Goal: Transaction & Acquisition: Purchase product/service

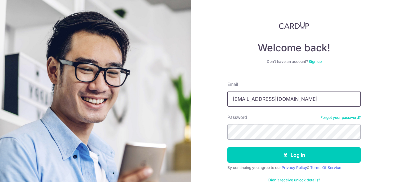
type input "[EMAIL_ADDRESS][DOMAIN_NAME]"
click at [228, 147] on button "Log in" at bounding box center [295, 155] width 134 height 16
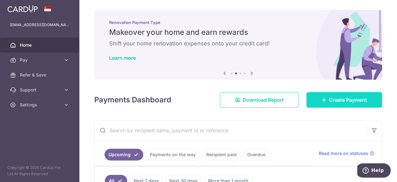
click at [353, 104] on link "Create Payment" at bounding box center [345, 100] width 76 height 16
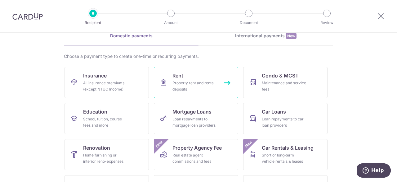
scroll to position [93, 0]
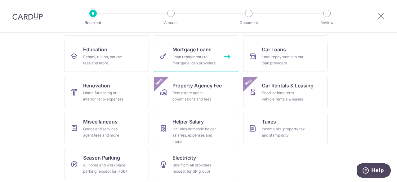
click at [202, 56] on div "Loan repayments to mortgage loan providers" at bounding box center [195, 60] width 45 height 12
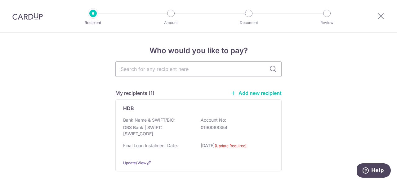
click at [254, 93] on link "Add new recipient" at bounding box center [256, 93] width 51 height 6
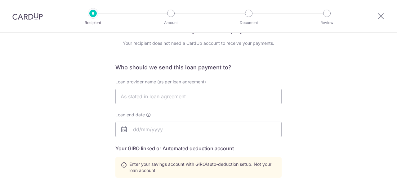
scroll to position [31, 0]
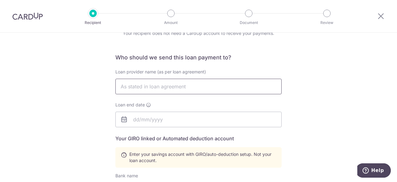
click at [183, 85] on input "text" at bounding box center [199, 87] width 166 height 16
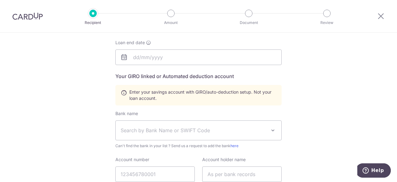
scroll to position [124, 0]
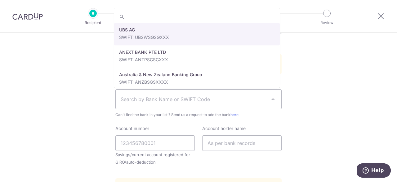
click at [192, 98] on span "Search by Bank Name or SWIFT Code" at bounding box center [194, 98] width 146 height 7
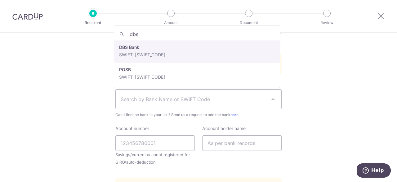
type input "dbs"
select select "6"
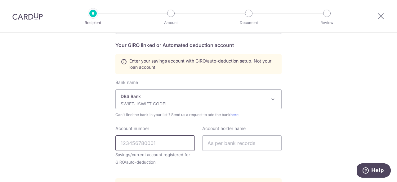
click at [162, 141] on input "Account number" at bounding box center [155, 143] width 79 height 16
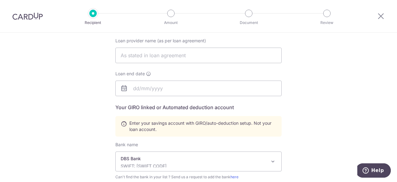
scroll to position [0, 0]
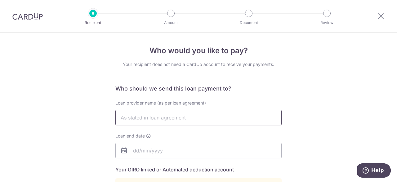
click at [178, 114] on input "text" at bounding box center [199, 118] width 166 height 16
click at [172, 116] on input "text" at bounding box center [199, 118] width 166 height 16
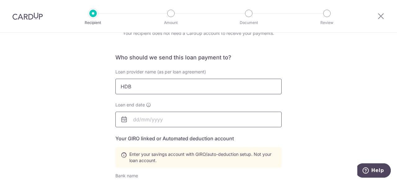
scroll to position [93, 0]
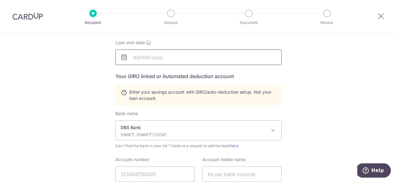
type input "HDB"
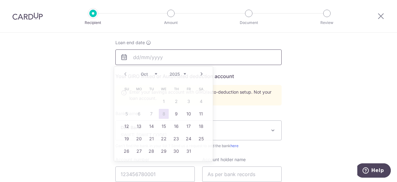
click at [142, 58] on input "text" at bounding box center [199, 57] width 166 height 16
click at [350, 94] on div "Who would you like to pay? Your recipient does not need a CardUp account to rec…" at bounding box center [198, 123] width 397 height 368
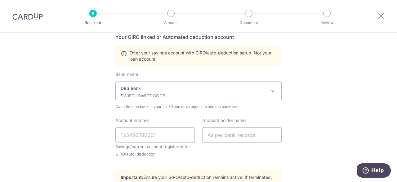
scroll to position [155, 0]
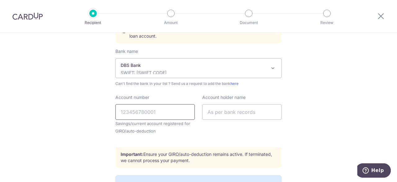
click at [130, 113] on input "Account number" at bounding box center [155, 112] width 79 height 16
click at [226, 108] on input "text" at bounding box center [241, 112] width 79 height 16
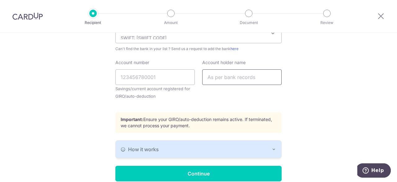
scroll to position [217, 0]
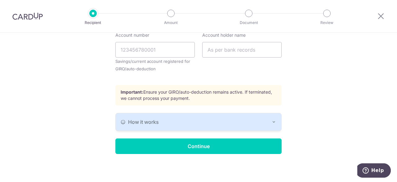
click at [229, 120] on div "How it works" at bounding box center [199, 121] width 156 height 7
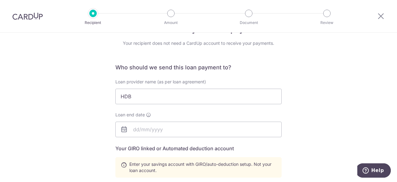
scroll to position [31, 0]
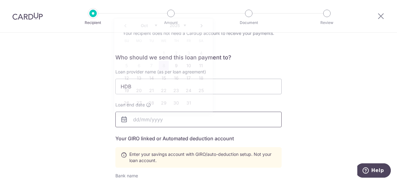
click at [186, 120] on input "text" at bounding box center [199, 119] width 166 height 16
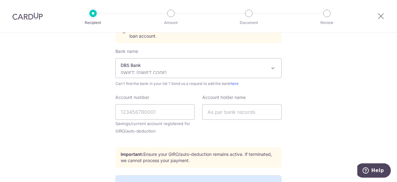
scroll to position [248, 0]
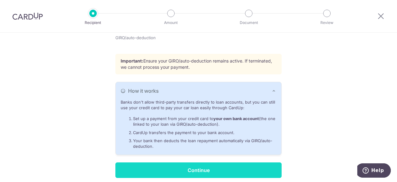
click at [253, 166] on input "Continue" at bounding box center [199, 170] width 166 height 16
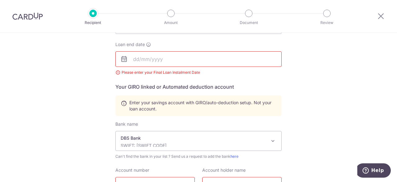
scroll to position [66, 0]
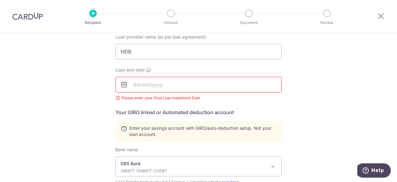
click at [140, 82] on body "Recipient Amount Document Review Who would you like to pay? Your recipient does…" at bounding box center [198, 91] width 397 height 182
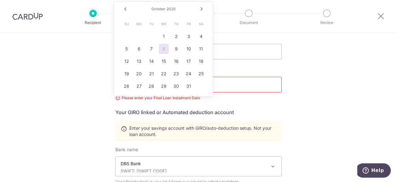
click at [202, 7] on link "Next" at bounding box center [201, 8] width 7 height 7
click at [313, 83] on div "Who would you like to pay? Your recipient does not need a CardUp account to rec…" at bounding box center [198, 161] width 397 height 389
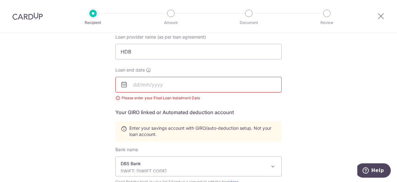
click at [138, 84] on body "Recipient Amount Document Review Who would you like to pay? Your recipient does…" at bounding box center [198, 91] width 397 height 182
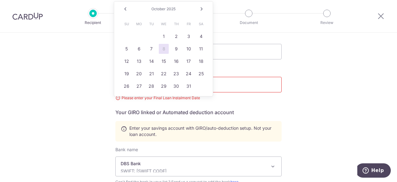
click at [166, 7] on div "October 2025" at bounding box center [163, 9] width 45 height 5
click at [174, 8] on span "2025" at bounding box center [171, 9] width 9 height 5
click at [128, 7] on link "Prev" at bounding box center [125, 8] width 7 height 7
click at [127, 7] on link "Prev" at bounding box center [125, 8] width 7 height 7
click at [175, 9] on div "August 2025" at bounding box center [163, 9] width 45 height 5
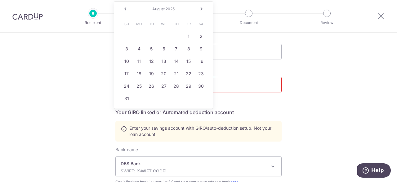
click at [126, 7] on link "Prev" at bounding box center [125, 8] width 7 height 7
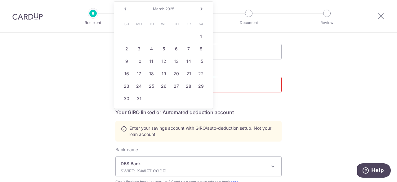
click at [126, 7] on link "Prev" at bounding box center [125, 8] width 7 height 7
click at [387, 82] on div "Who would you like to pay? Your recipient does not need a CardUp account to rec…" at bounding box center [198, 161] width 397 height 389
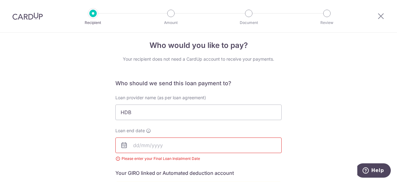
scroll to position [4, 0]
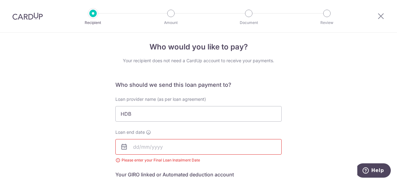
click at [121, 148] on icon at bounding box center [123, 146] width 7 height 7
drag, startPoint x: 125, startPoint y: 146, endPoint x: 146, endPoint y: 146, distance: 20.5
click at [131, 146] on div at bounding box center [199, 147] width 166 height 16
click at [146, 146] on input "text" at bounding box center [199, 147] width 166 height 16
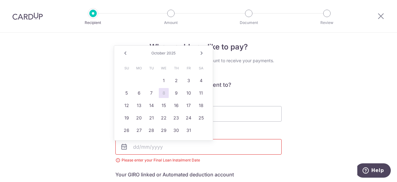
click at [178, 52] on div "October 2025" at bounding box center [163, 53] width 45 height 5
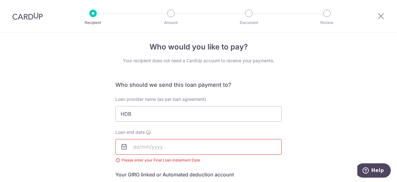
click at [121, 144] on icon at bounding box center [123, 146] width 7 height 7
click at [146, 154] on input "text" at bounding box center [199, 147] width 166 height 16
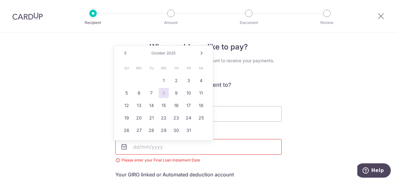
click at [200, 55] on link "Next" at bounding box center [201, 52] width 7 height 7
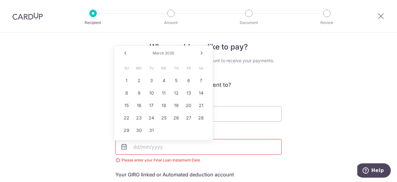
click at [200, 55] on link "Next" at bounding box center [201, 52] width 7 height 7
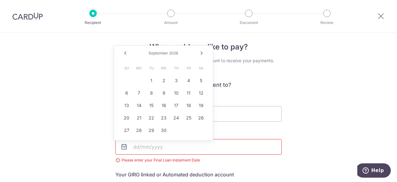
click at [200, 55] on link "Next" at bounding box center [201, 52] width 7 height 7
click at [175, 131] on link "31" at bounding box center [176, 130] width 10 height 10
type input "12/31/2026"
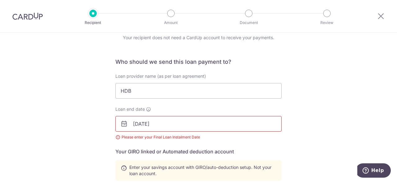
scroll to position [35, 0]
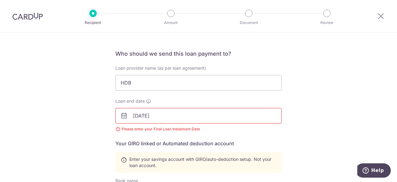
click at [169, 144] on h5 "Your GIRO linked or Automated deduction account" at bounding box center [199, 142] width 166 height 7
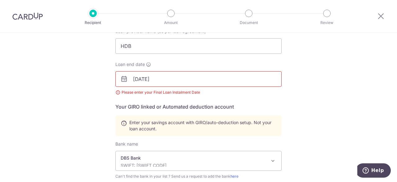
scroll to position [97, 0]
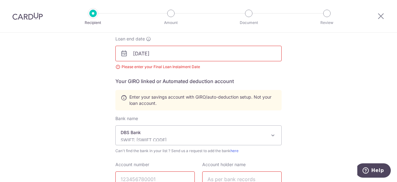
click at [112, 73] on div "Who would you like to pay? Your recipient does not need a CardUp account to rec…" at bounding box center [198, 130] width 397 height 389
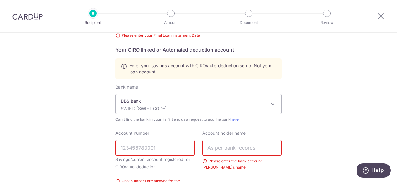
scroll to position [159, 0]
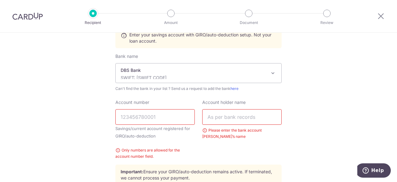
click at [137, 118] on input "Account number" at bounding box center [155, 117] width 79 height 16
paste input "0190068354"
type input "0190068354"
click at [215, 120] on input "text" at bounding box center [241, 117] width 79 height 16
click at [218, 118] on input "text" at bounding box center [241, 117] width 79 height 16
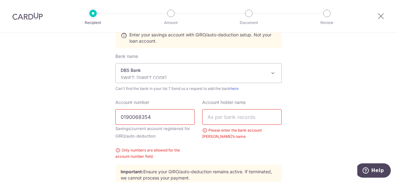
paste input "ABDUL HALIK HAZEEM MOHAMED"
drag, startPoint x: 254, startPoint y: 115, endPoint x: 345, endPoint y: 109, distance: 90.5
click at [183, 117] on div "Account number 0190068354 Savings/current account registered for GIRO/auto-dedu…" at bounding box center [199, 129] width 174 height 60
type input "ABDUL HALIK HAZEEM MOHAMED"
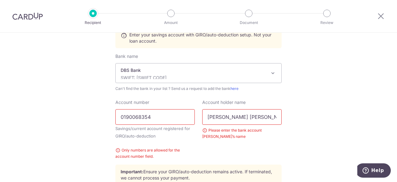
click at [353, 107] on div "Who would you like to pay? Your recipient does not need a CardUp account to rec…" at bounding box center [198, 68] width 397 height 389
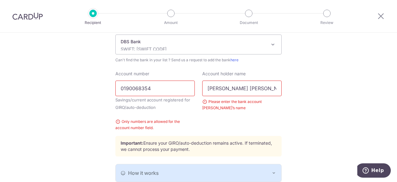
scroll to position [221, 0]
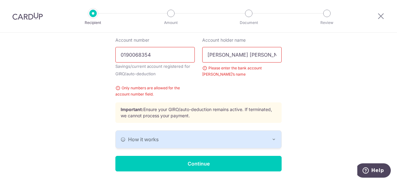
click at [166, 60] on input "0190068354" at bounding box center [155, 55] width 79 height 16
drag, startPoint x: 239, startPoint y: 57, endPoint x: 324, endPoint y: 51, distance: 84.7
click at [324, 51] on div "Who would you like to pay? Your recipient does not need a CardUp account to rec…" at bounding box center [198, 6] width 397 height 389
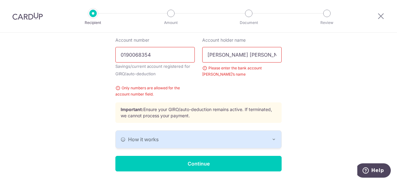
click at [329, 72] on div "Who would you like to pay? Your recipient does not need a CardUp account to rec…" at bounding box center [198, 6] width 397 height 389
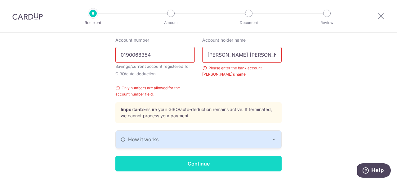
click at [269, 157] on input "Continue" at bounding box center [199, 164] width 166 height 16
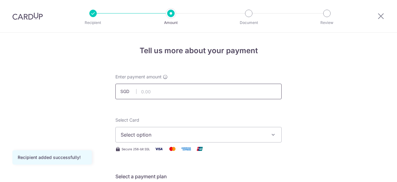
click at [181, 93] on input "text" at bounding box center [199, 92] width 166 height 16
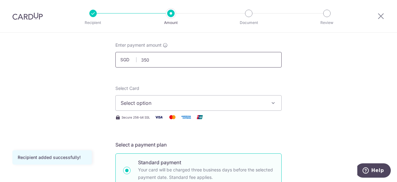
scroll to position [62, 0]
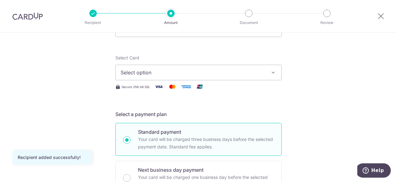
type input "350.00"
click at [201, 75] on span "Select option" at bounding box center [193, 72] width 145 height 7
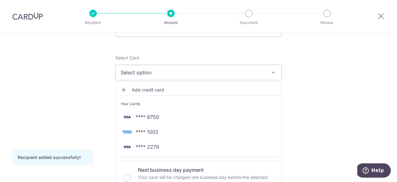
click at [147, 89] on span "Add credit card" at bounding box center [204, 90] width 145 height 6
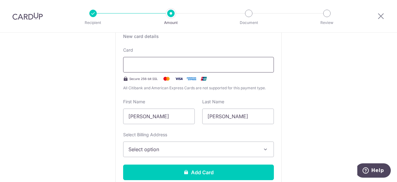
scroll to position [186, 0]
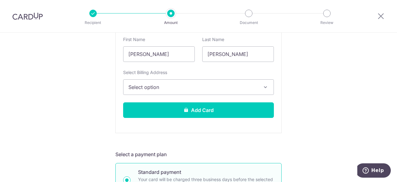
click at [171, 88] on span "Select option" at bounding box center [193, 86] width 129 height 7
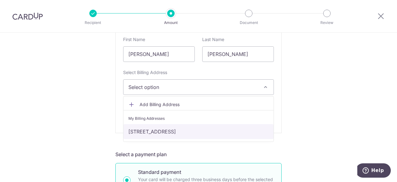
click at [169, 127] on link "[STREET_ADDRESS]" at bounding box center [199, 131] width 150 height 15
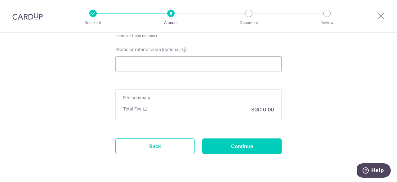
scroll to position [559, 0]
click at [174, 65] on input "Promo or referral code (optional)" at bounding box center [199, 64] width 166 height 16
paste input "OCBC18"
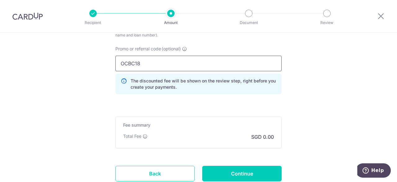
type input "OCBC18"
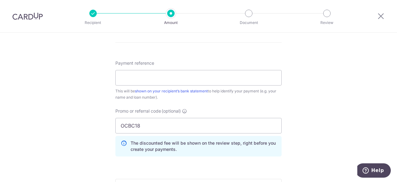
scroll to position [466, 0]
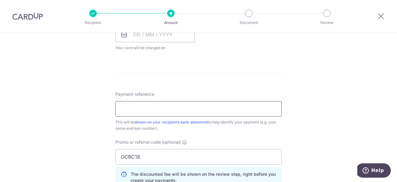
click at [204, 108] on input "Payment reference" at bounding box center [199, 109] width 166 height 16
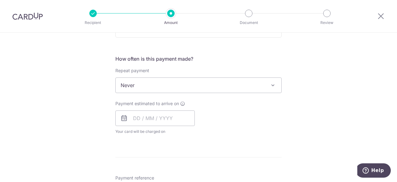
scroll to position [373, 0]
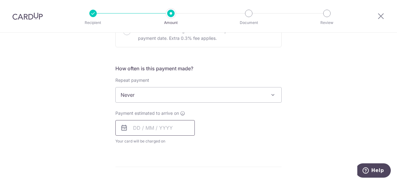
type input "Hazeem_HDB_Loan"
click at [136, 128] on input "text" at bounding box center [155, 128] width 79 height 16
click at [256, 123] on div "Payment estimated to arrive on Prev Next Oct Nov Dec 2025 2026 2027 2028 2029 2…" at bounding box center [199, 127] width 174 height 34
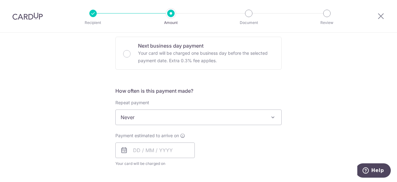
scroll to position [342, 0]
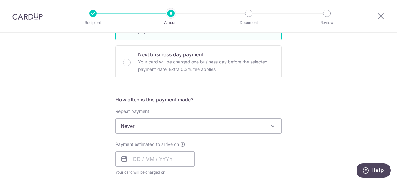
click at [257, 123] on span "Never" at bounding box center [199, 125] width 166 height 15
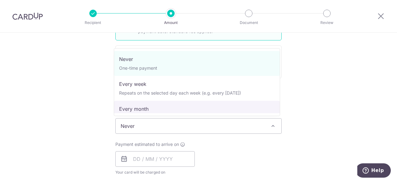
select select "3"
type input "[DATE]"
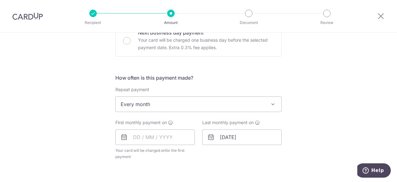
scroll to position [373, 0]
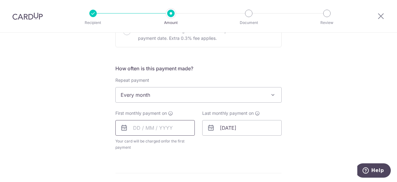
click at [138, 129] on input "text" at bounding box center [155, 128] width 79 height 16
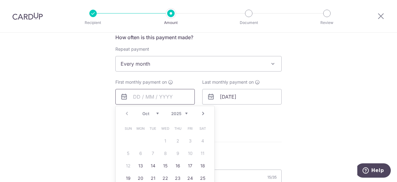
scroll to position [435, 0]
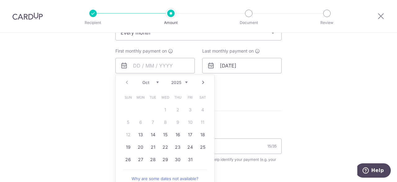
click at [203, 81] on link "Next" at bounding box center [203, 82] width 7 height 7
click at [124, 82] on link "Prev" at bounding box center [126, 82] width 7 height 7
click at [138, 134] on link "13" at bounding box center [141, 134] width 10 height 10
type input "[DATE]"
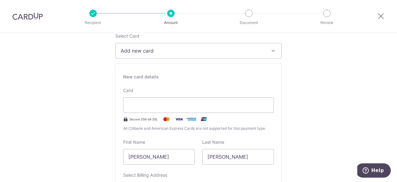
scroll to position [93, 0]
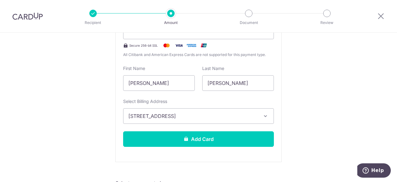
scroll to position [155, 0]
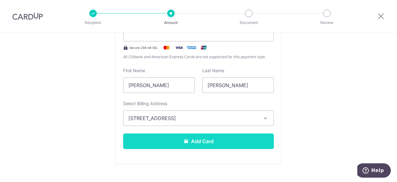
click at [210, 139] on button "Add Card" at bounding box center [198, 141] width 151 height 16
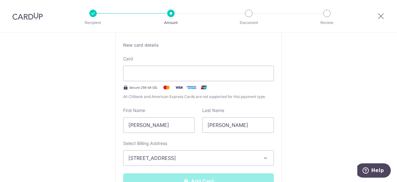
scroll to position [93, 0]
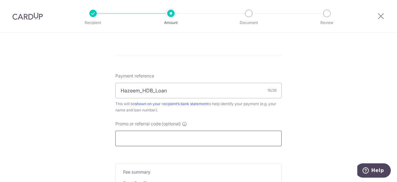
scroll to position [373, 0]
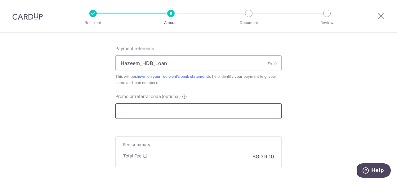
click at [185, 105] on input "Promo or referral code (optional)" at bounding box center [199, 111] width 166 height 16
paste input "OCBC18"
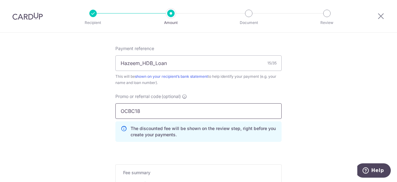
scroll to position [435, 0]
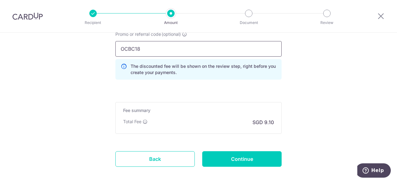
type input "OCBC18"
drag, startPoint x: 291, startPoint y: 120, endPoint x: 298, endPoint y: 117, distance: 7.7
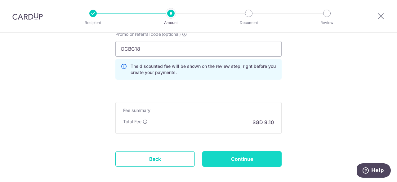
click at [254, 158] on input "Continue" at bounding box center [241, 159] width 79 height 16
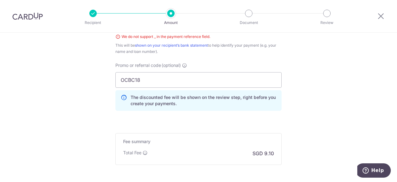
scroll to position [381, 0]
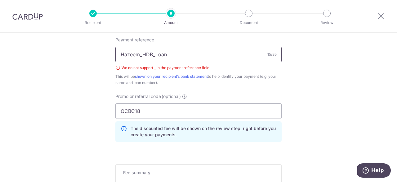
drag, startPoint x: 142, startPoint y: 53, endPoint x: 89, endPoint y: 48, distance: 52.7
type input "HDB Loan"
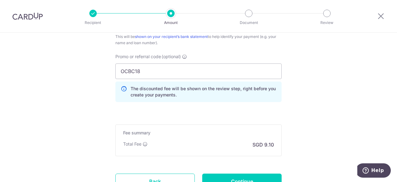
scroll to position [443, 0]
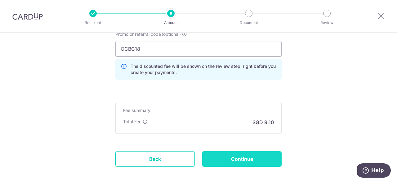
click at [256, 153] on input "Continue" at bounding box center [241, 159] width 79 height 16
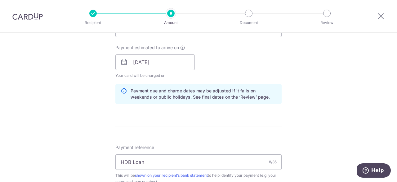
scroll to position [212, 0]
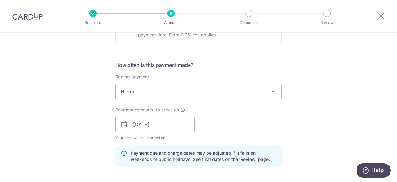
click at [171, 86] on span "Never" at bounding box center [199, 91] width 166 height 15
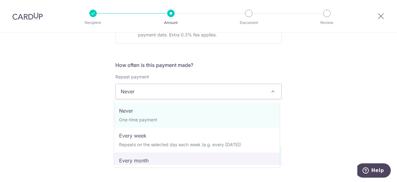
select select "3"
type input "31/12/2026"
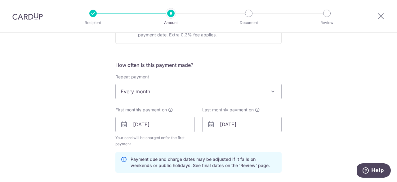
click at [334, 96] on div "Tell us more about your payment Enter payment amount SGD 350.00 350.00 Select C…" at bounding box center [198, 136] width 397 height 630
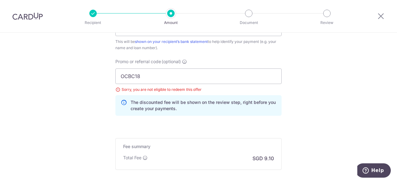
scroll to position [386, 0]
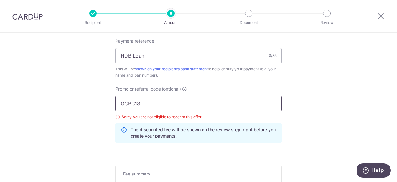
drag, startPoint x: 156, startPoint y: 103, endPoint x: 78, endPoint y: 108, distance: 78.4
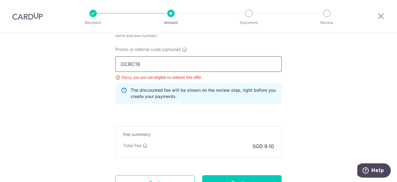
scroll to position [479, 0]
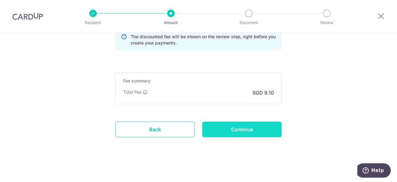
click at [247, 127] on input "Continue" at bounding box center [241, 129] width 79 height 16
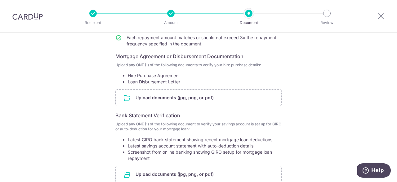
scroll to position [97, 0]
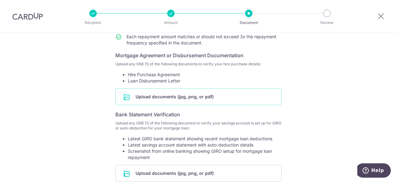
click at [176, 101] on input "file" at bounding box center [199, 97] width 166 height 16
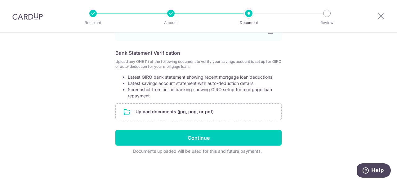
scroll to position [184, 0]
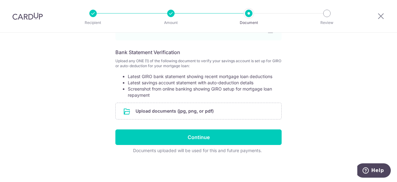
click at [175, 100] on form "Your supporting documents will enable us to approve your payments smoothly! Ple…" at bounding box center [199, 21] width 166 height 264
click at [176, 107] on input "file" at bounding box center [199, 111] width 166 height 16
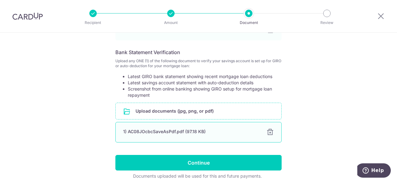
scroll to position [210, 0]
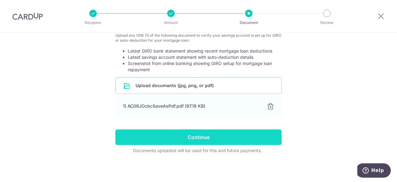
click at [217, 129] on input "Continue" at bounding box center [199, 137] width 166 height 16
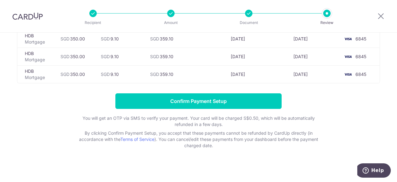
scroll to position [280, 0]
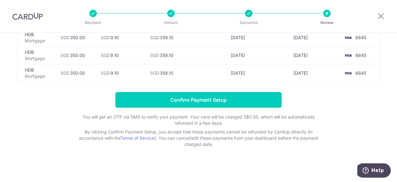
click at [209, 95] on input "Confirm Payment Setup" at bounding box center [199, 100] width 166 height 16
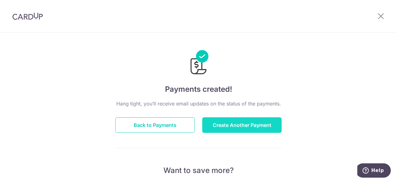
click at [267, 120] on button "Create Another Payment" at bounding box center [241, 125] width 79 height 16
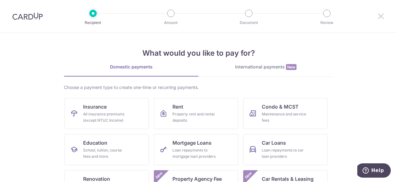
click at [383, 14] on icon at bounding box center [381, 16] width 7 height 8
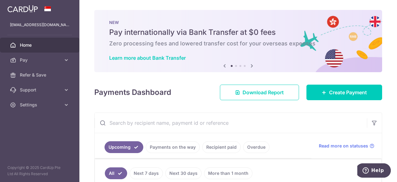
click at [130, 92] on h4 "Payments Dashboard" at bounding box center [132, 92] width 77 height 11
click at [30, 48] on span "Home" at bounding box center [40, 45] width 41 height 6
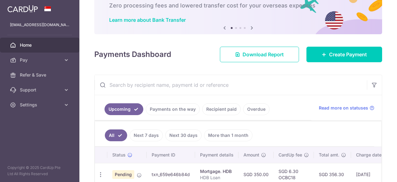
scroll to position [93, 0]
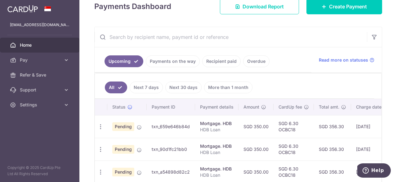
click at [177, 63] on link "Payments on the way" at bounding box center [173, 61] width 54 height 12
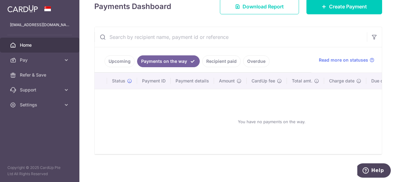
click at [132, 63] on link "Upcoming" at bounding box center [120, 61] width 30 height 12
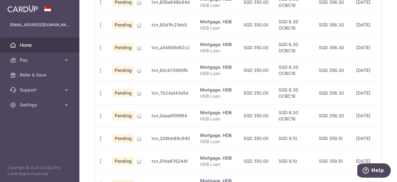
scroll to position [298, 0]
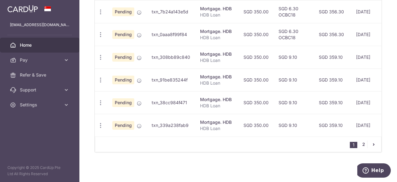
click at [364, 144] on link "2" at bounding box center [363, 143] width 7 height 7
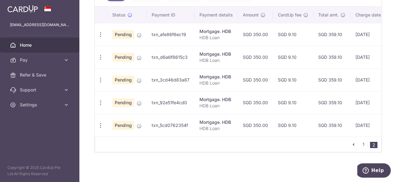
scroll to position [0, 0]
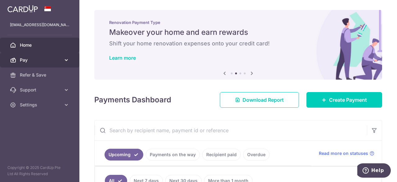
click at [34, 59] on span "Pay" at bounding box center [40, 60] width 41 height 6
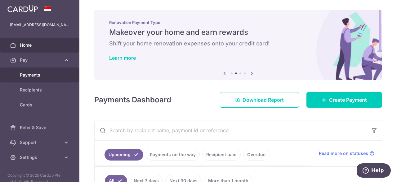
click at [36, 76] on span "Payments" at bounding box center [40, 75] width 41 height 6
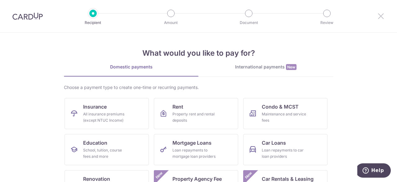
click at [383, 15] on icon at bounding box center [381, 16] width 7 height 8
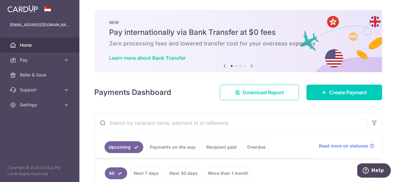
click at [35, 51] on link "Home" at bounding box center [39, 45] width 79 height 15
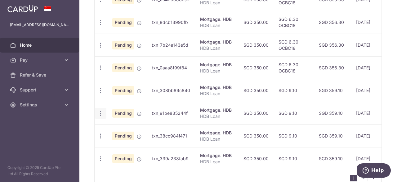
scroll to position [298, 0]
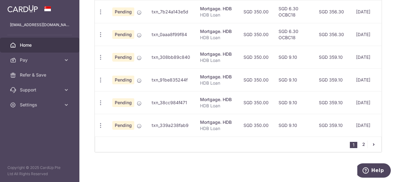
click at [363, 144] on link "2" at bounding box center [363, 143] width 7 height 7
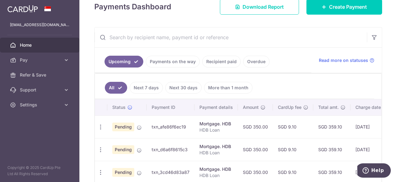
scroll to position [93, 0]
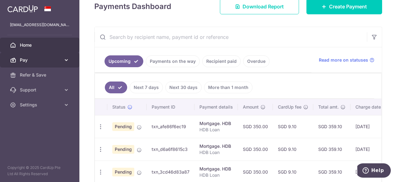
click at [48, 55] on link "Pay" at bounding box center [39, 59] width 79 height 15
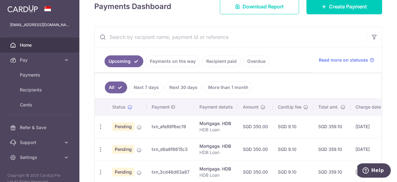
click at [23, 46] on span "Home" at bounding box center [40, 45] width 41 height 6
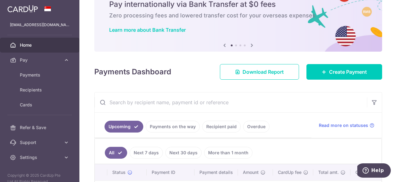
scroll to position [0, 0]
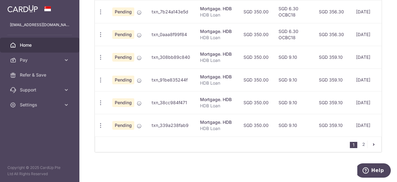
scroll to position [0, 93]
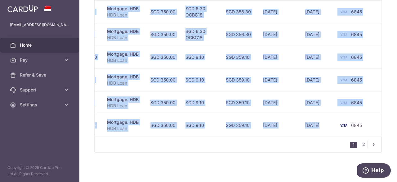
drag, startPoint x: 344, startPoint y: 129, endPoint x: 237, endPoint y: 134, distance: 106.9
click at [238, 134] on div "Status Payment ID Payment details Amount CardUp fee Total amt. Charge date Due …" at bounding box center [238, 14] width 287 height 243
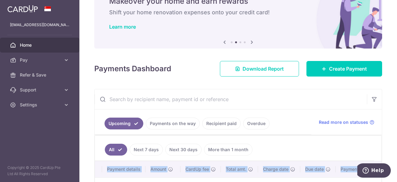
scroll to position [0, 0]
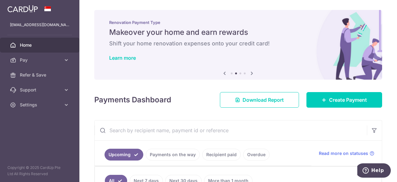
click at [22, 44] on span "Home" at bounding box center [40, 45] width 41 height 6
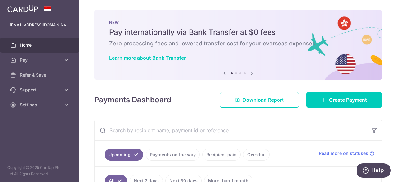
click at [226, 154] on link "Recipient paid" at bounding box center [221, 154] width 39 height 12
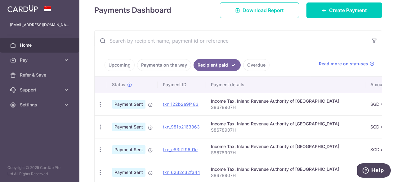
scroll to position [120, 0]
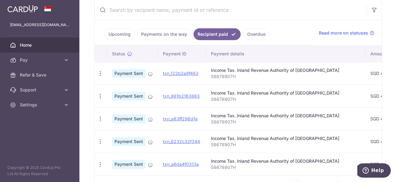
click at [258, 36] on link "Overdue" at bounding box center [256, 34] width 26 height 12
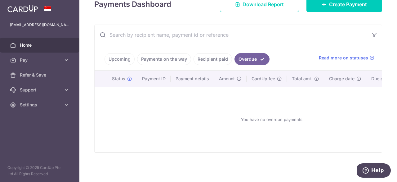
click at [206, 53] on link "Recipient paid" at bounding box center [213, 59] width 39 height 12
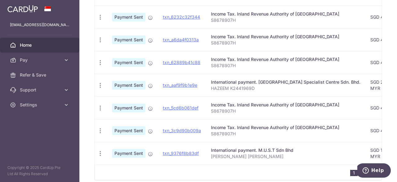
scroll to position [89, 0]
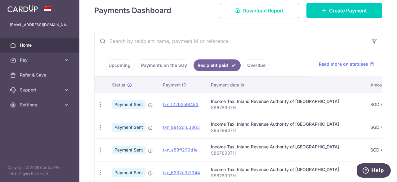
click at [157, 61] on link "Payments on the way" at bounding box center [164, 65] width 54 height 12
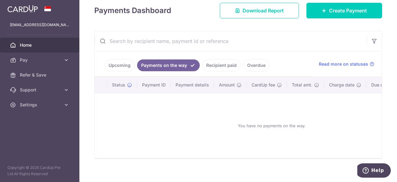
click at [124, 64] on link "Upcoming" at bounding box center [120, 65] width 30 height 12
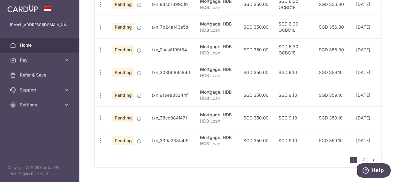
scroll to position [298, 0]
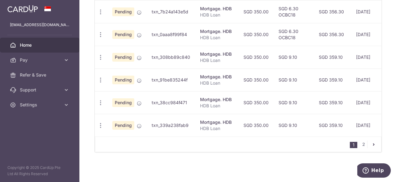
click at [264, 132] on td "SGD 350.00" at bounding box center [256, 125] width 35 height 23
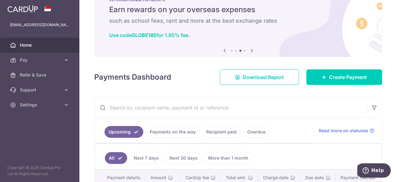
scroll to position [0, 0]
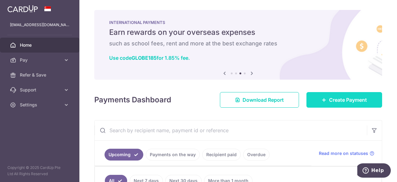
click at [321, 94] on link "Create Payment" at bounding box center [345, 100] width 76 height 16
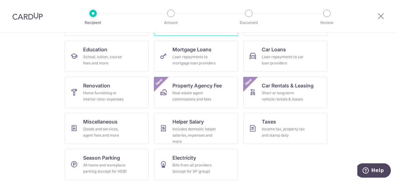
scroll to position [31, 0]
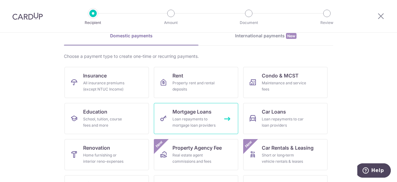
click at [211, 112] on link "Mortgage Loans Loan repayments to mortgage loan providers" at bounding box center [196, 118] width 84 height 31
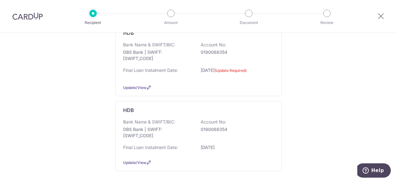
scroll to position [89, 0]
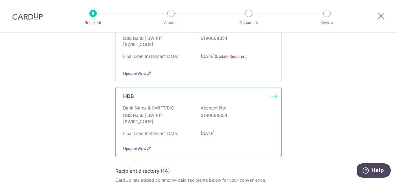
click at [142, 118] on p "DBS Bank | SWIFT: [SWIFT_CODE]" at bounding box center [158, 118] width 70 height 12
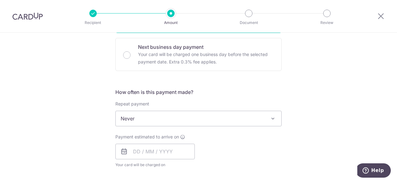
scroll to position [217, 0]
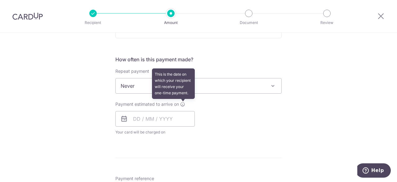
click at [180, 105] on icon at bounding box center [182, 104] width 5 height 5
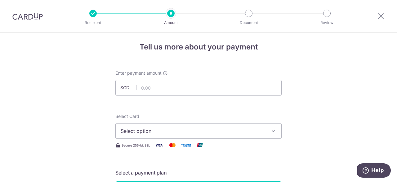
scroll to position [0, 0]
